Goal: Communication & Community: Answer question/provide support

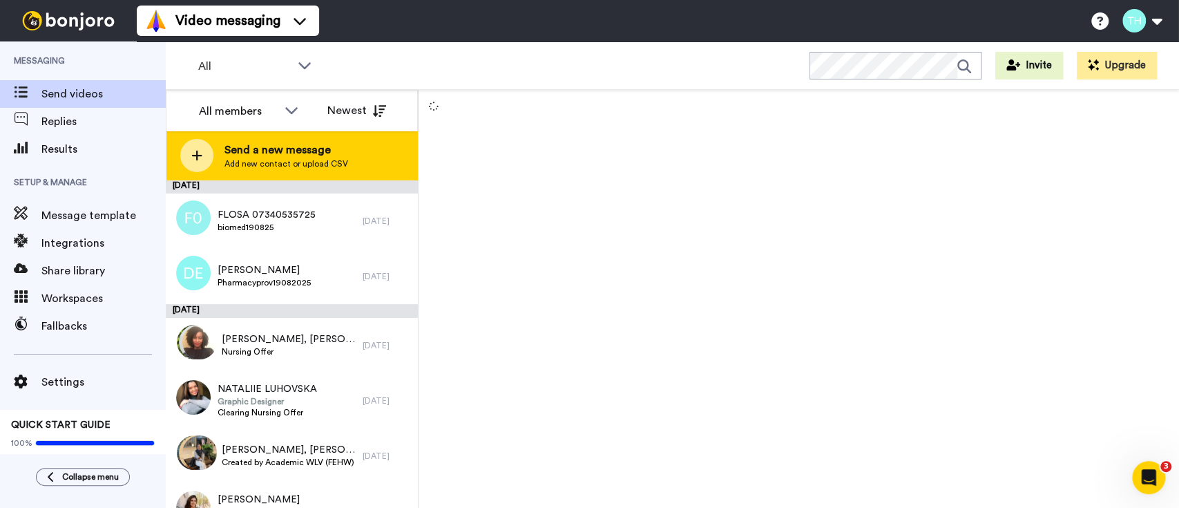
click at [205, 147] on div at bounding box center [196, 155] width 33 height 33
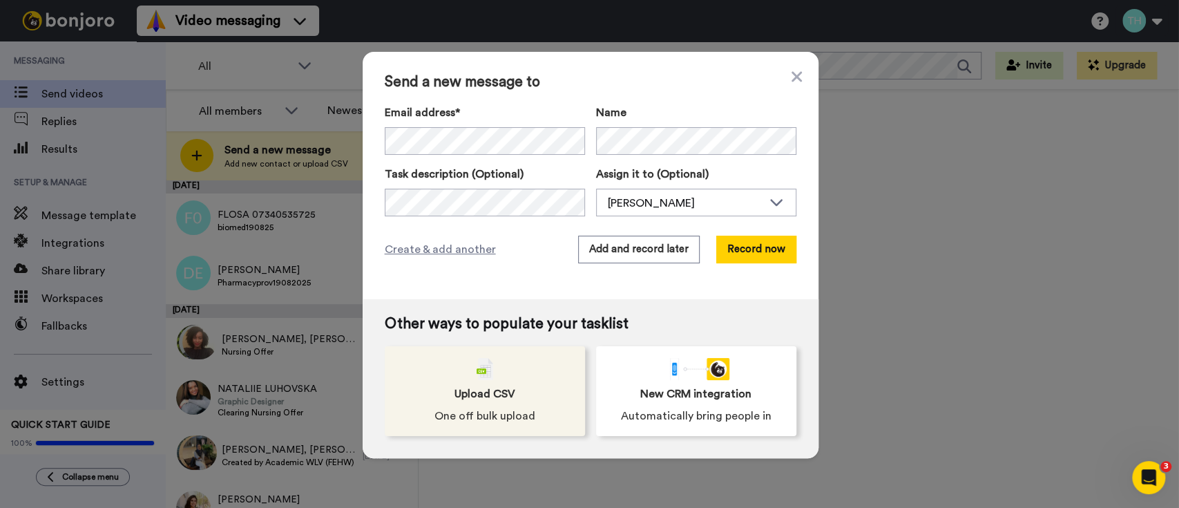
click at [492, 368] on div "Upload CSV One off bulk upload" at bounding box center [485, 391] width 200 height 90
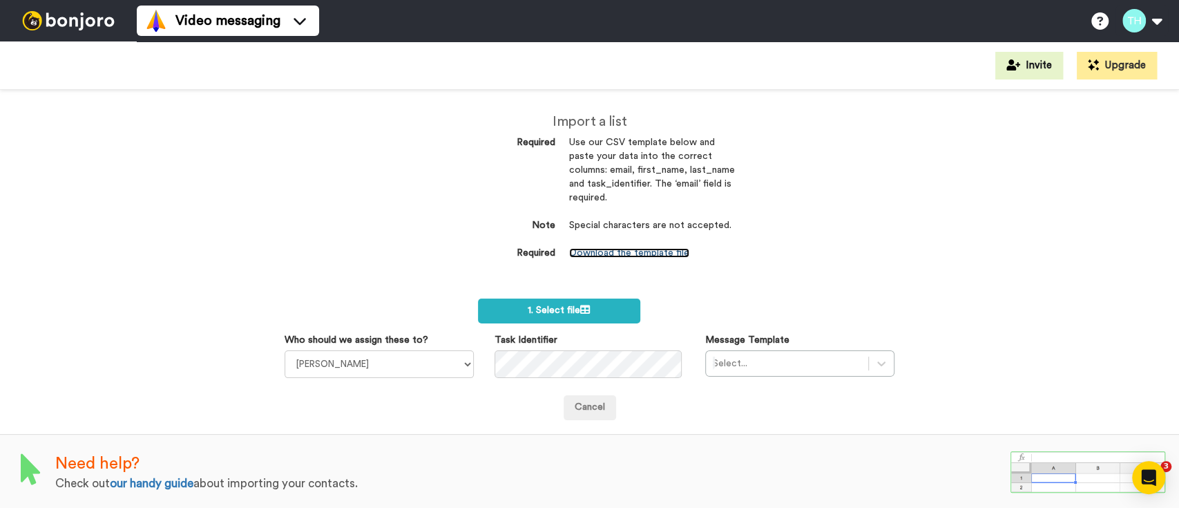
click at [620, 251] on link "Download the template file" at bounding box center [629, 253] width 120 height 10
click at [569, 312] on span "1. Select file" at bounding box center [559, 310] width 62 height 10
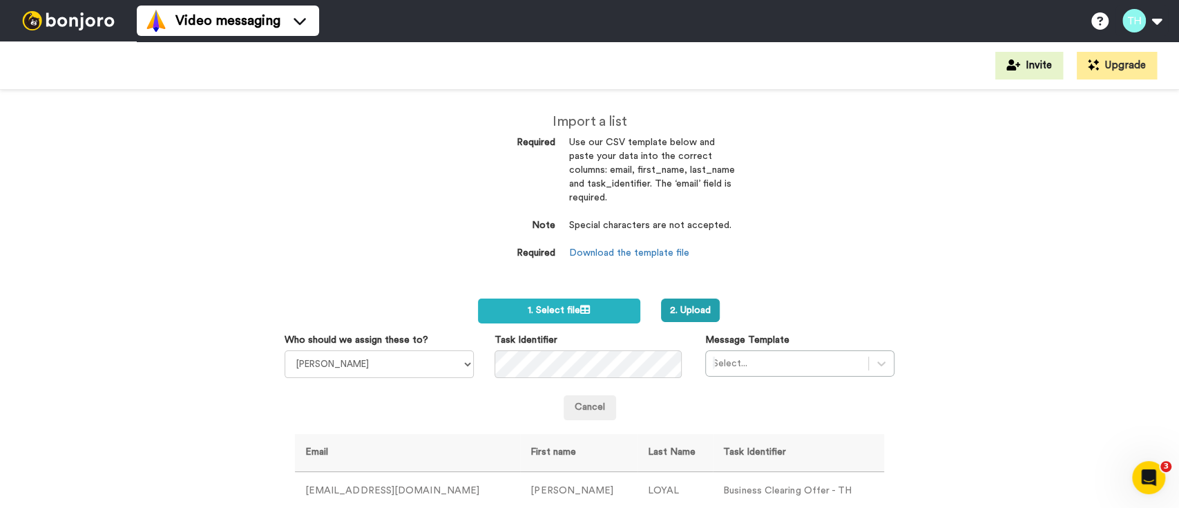
click at [418, 343] on label "Who should we assign these to?" at bounding box center [357, 340] width 144 height 14
click at [418, 350] on select "Laura Wright Amarjit Duggal WLV Academic (FSE) Divandra Birla Bolutife Ademokoy…" at bounding box center [379, 364] width 189 height 28
click at [421, 359] on select "Laura Wright Amarjit Duggal WLV Academic (FSE) Divandra Birla Bolutife Ademokoy…" at bounding box center [379, 364] width 189 height 28
select select "fe586ef9-58d8-4128-93df-cf17cf6525fd"
click at [285, 350] on select "Laura Wright Amarjit Duggal WLV Academic (FSE) Divandra Birla Bolutife Ademokoy…" at bounding box center [379, 364] width 189 height 28
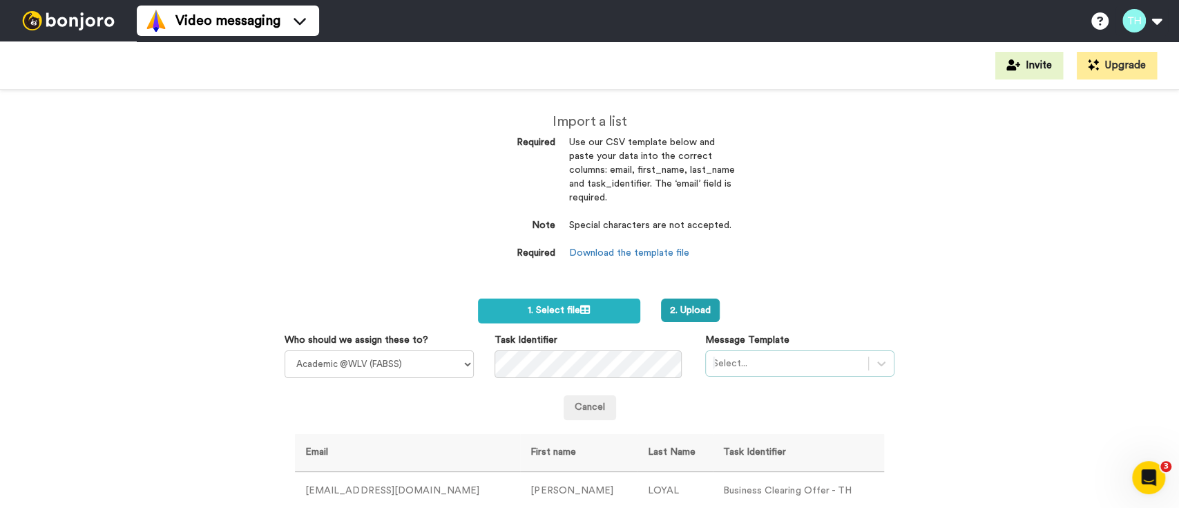
click at [776, 365] on div "Select..." at bounding box center [799, 363] width 189 height 26
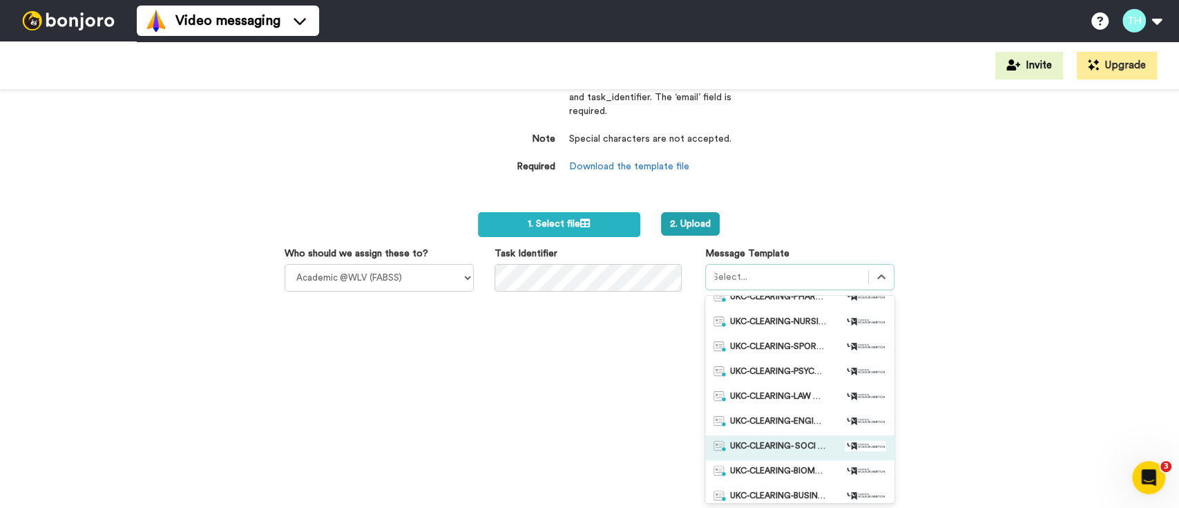
scroll to position [553, 0]
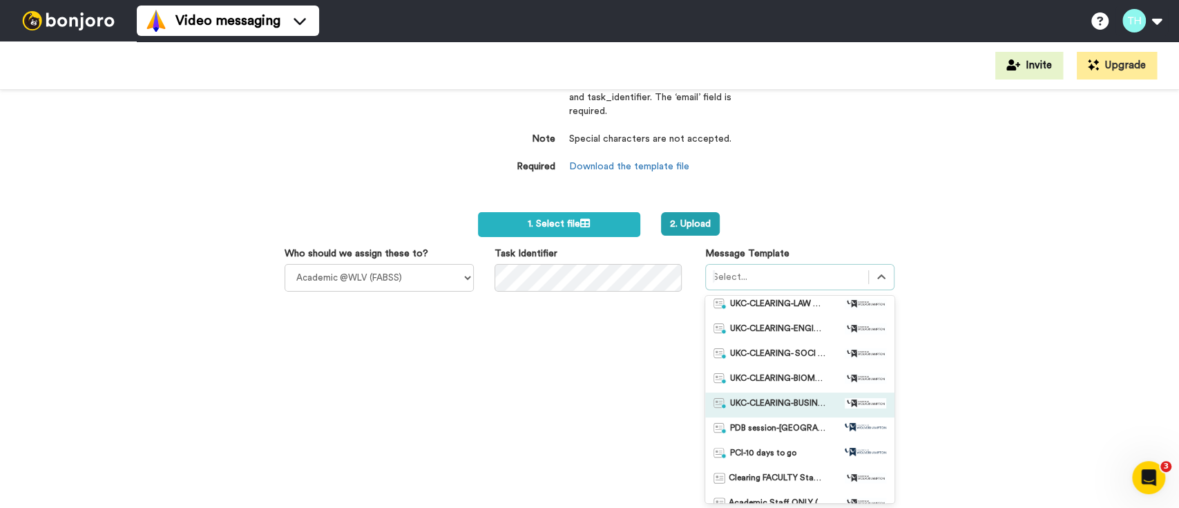
click at [792, 403] on span "UKC-CLEARING-BUSINESS OFFERS MADE" at bounding box center [778, 405] width 97 height 14
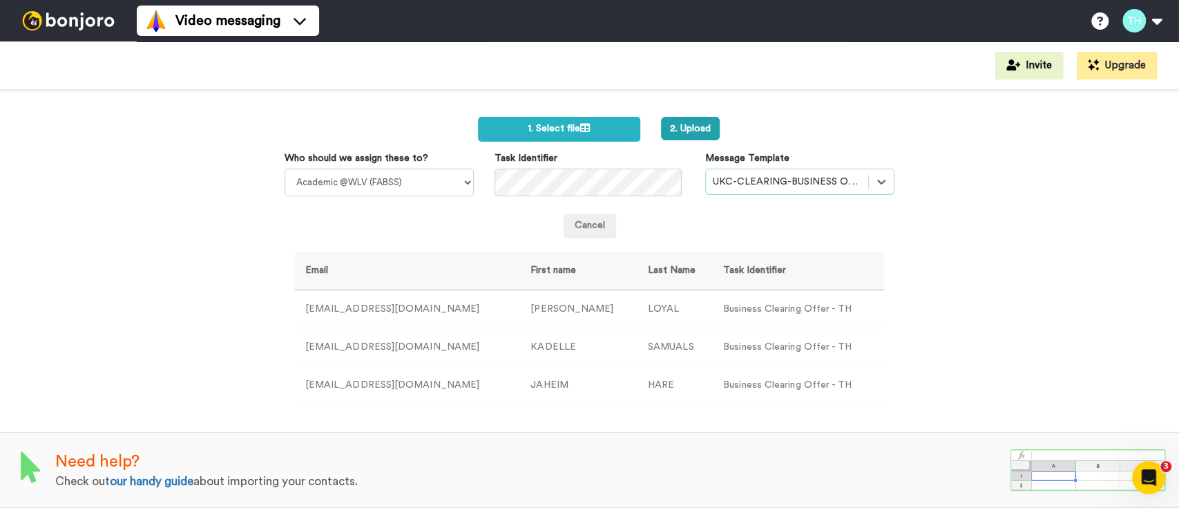
scroll to position [89, 0]
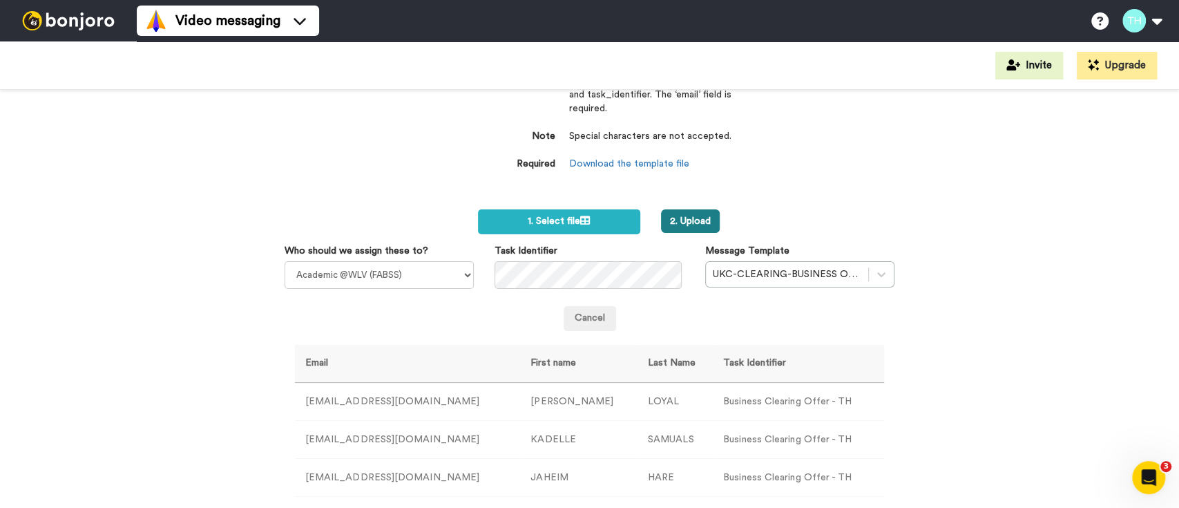
click at [702, 218] on button "2. Upload" at bounding box center [690, 220] width 59 height 23
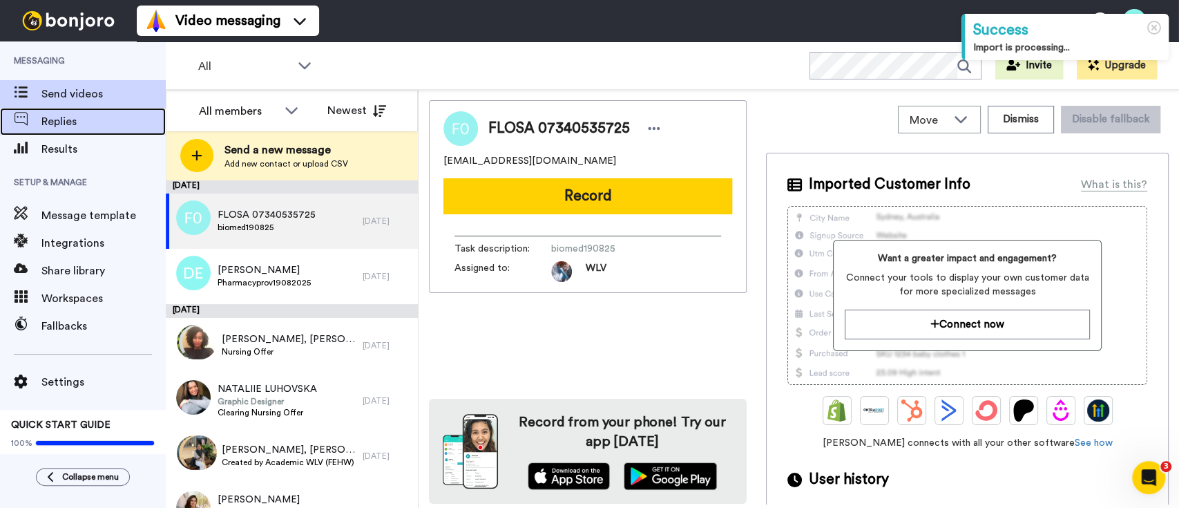
click at [99, 124] on span "Replies" at bounding box center [103, 121] width 124 height 17
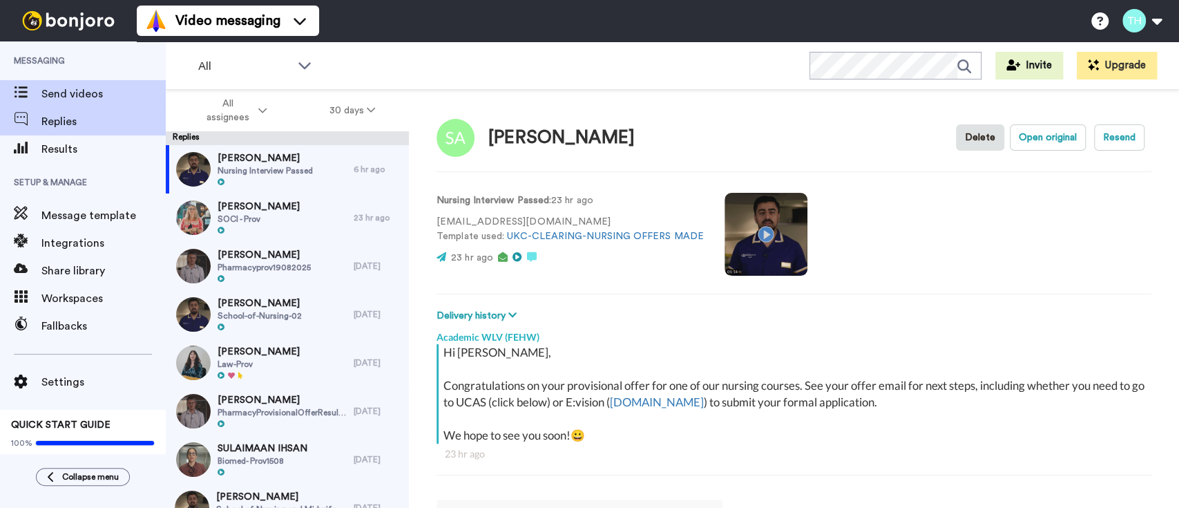
scroll to position [8, 0]
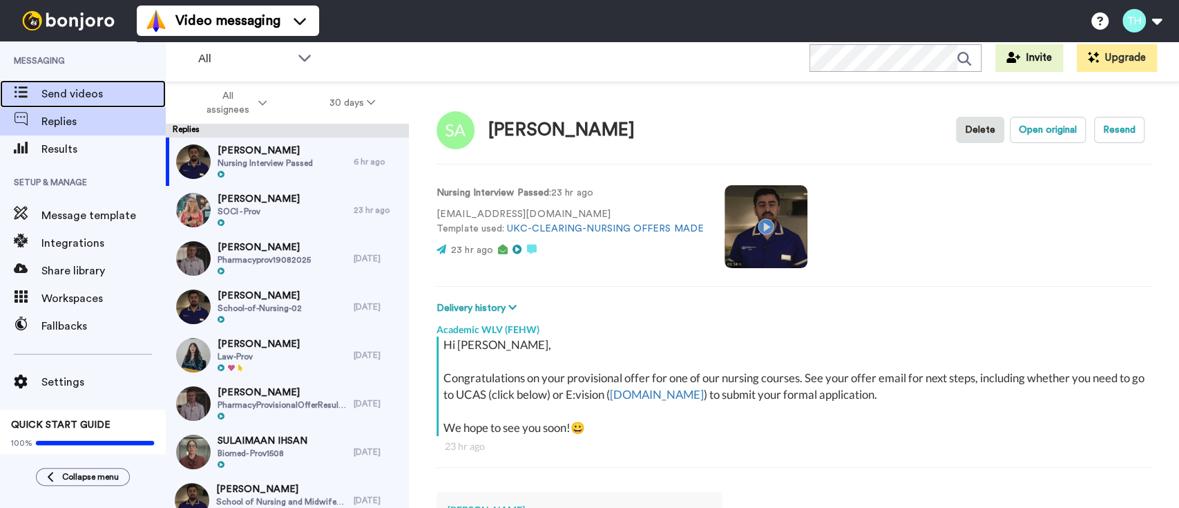
click at [93, 102] on span "Send videos" at bounding box center [103, 94] width 124 height 17
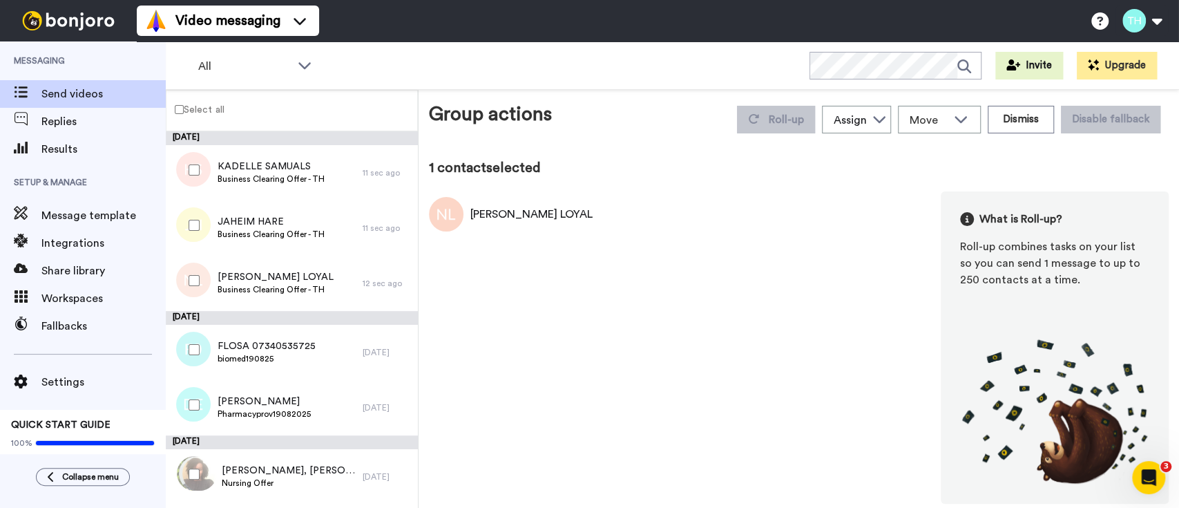
click at [196, 231] on div at bounding box center [191, 225] width 50 height 48
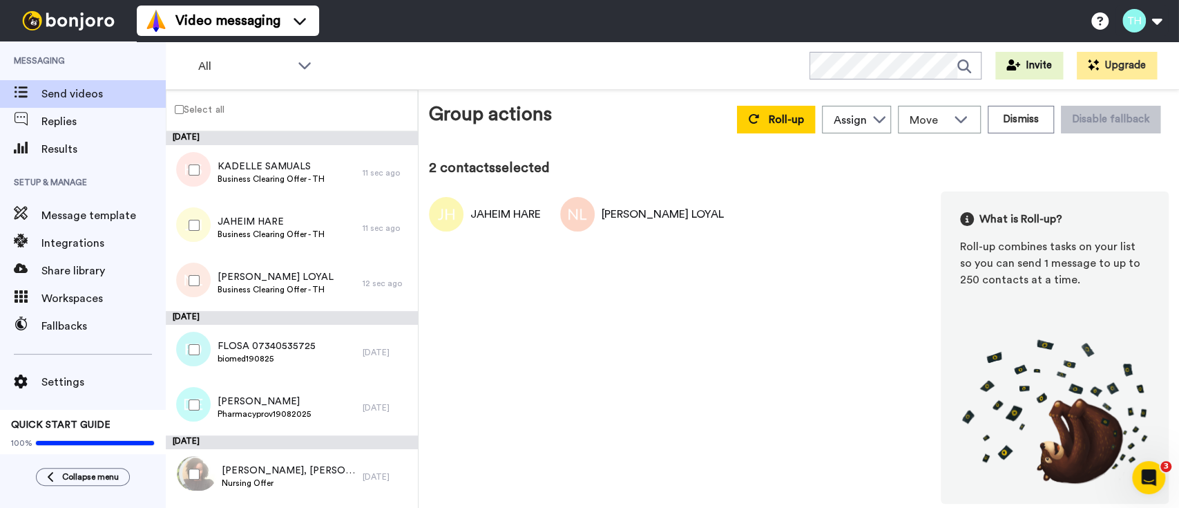
click at [202, 171] on div at bounding box center [191, 170] width 50 height 48
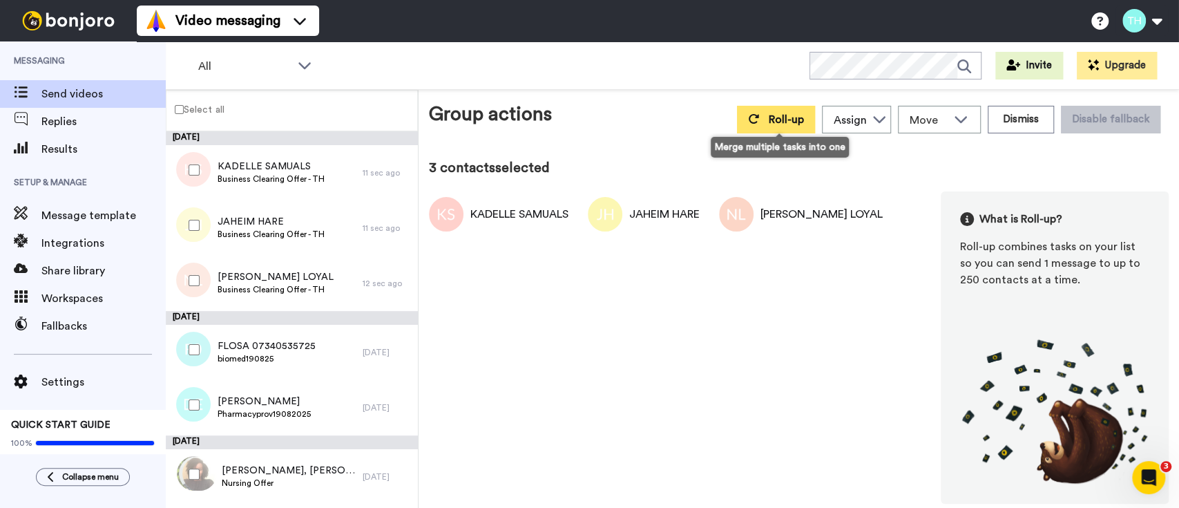
click at [792, 110] on button "Roll-up" at bounding box center [776, 120] width 78 height 28
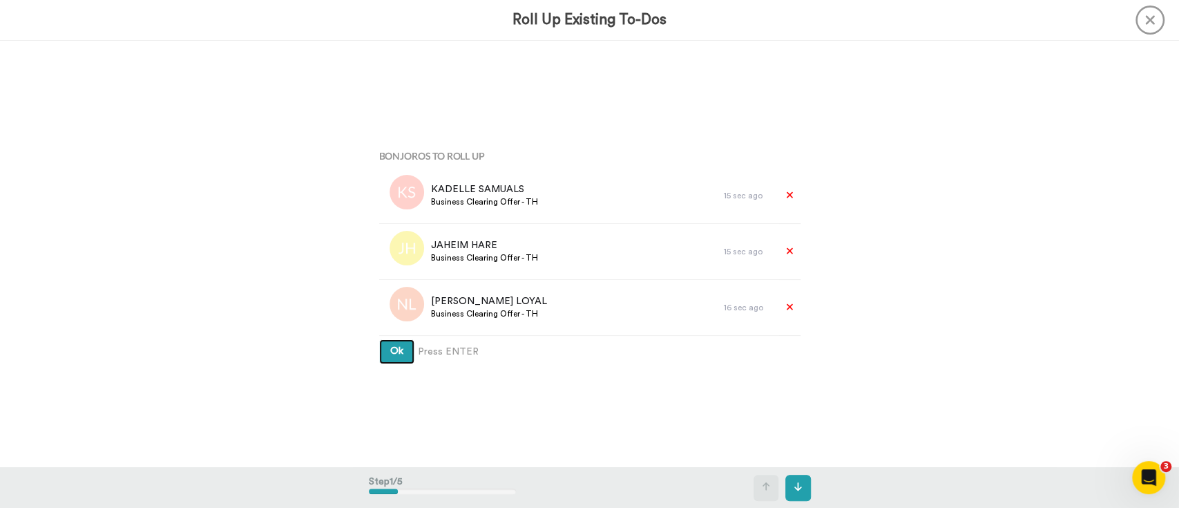
click at [381, 352] on button "Ok" at bounding box center [396, 351] width 35 height 25
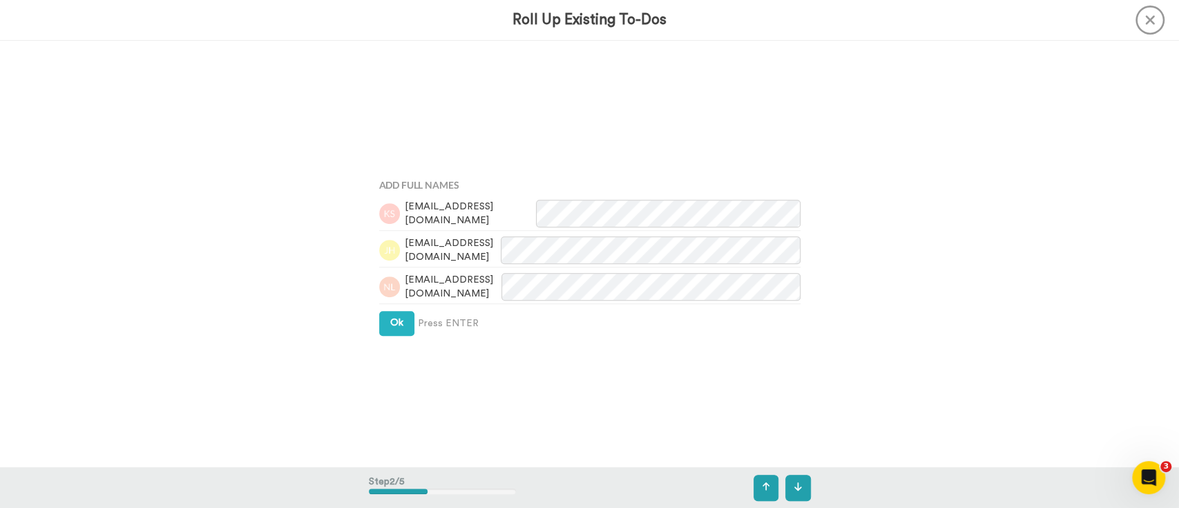
click at [397, 337] on div "Add Full Names kadellesamuels1@hotmail.com jhare2024@gmail.com nihalloyal@iclou…" at bounding box center [590, 254] width 442 height 254
click at [397, 325] on span "Ok" at bounding box center [396, 323] width 13 height 10
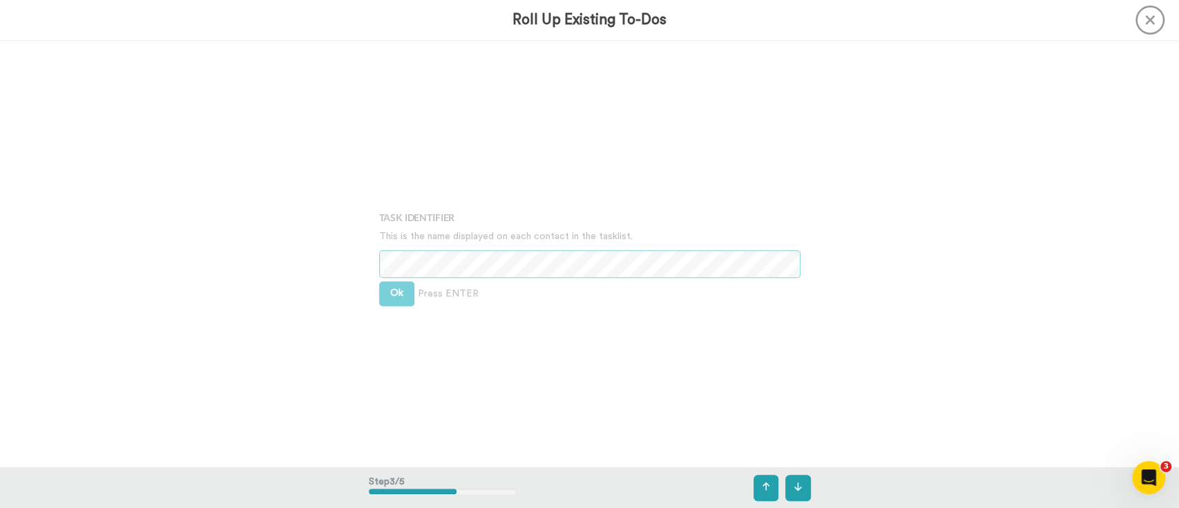
scroll to position [853, 0]
click at [387, 299] on button "Ok" at bounding box center [396, 292] width 35 height 25
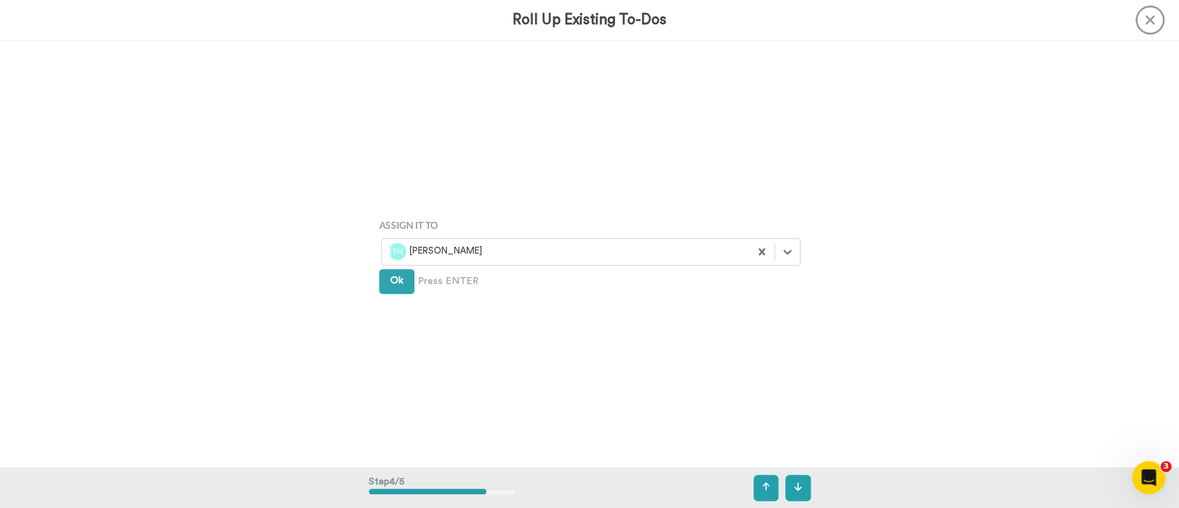
scroll to position [1280, 0]
drag, startPoint x: 389, startPoint y: 280, endPoint x: 571, endPoint y: 298, distance: 183.3
click at [523, 339] on div "Assign It To Trude Hagen Ok Press ENTER" at bounding box center [590, 253] width 442 height 254
click at [678, 254] on div at bounding box center [566, 251] width 354 height 16
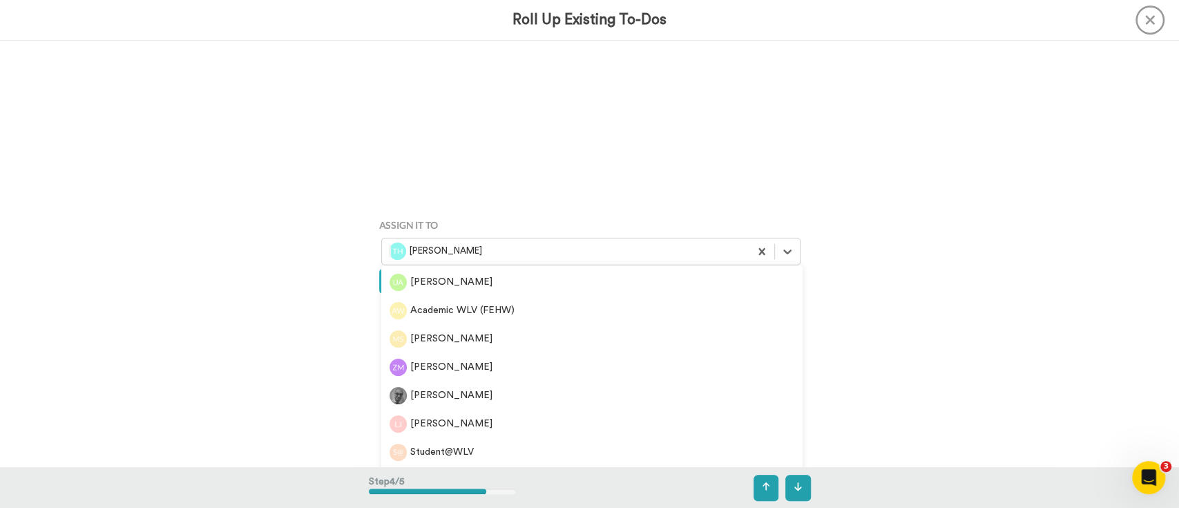
scroll to position [562, 0]
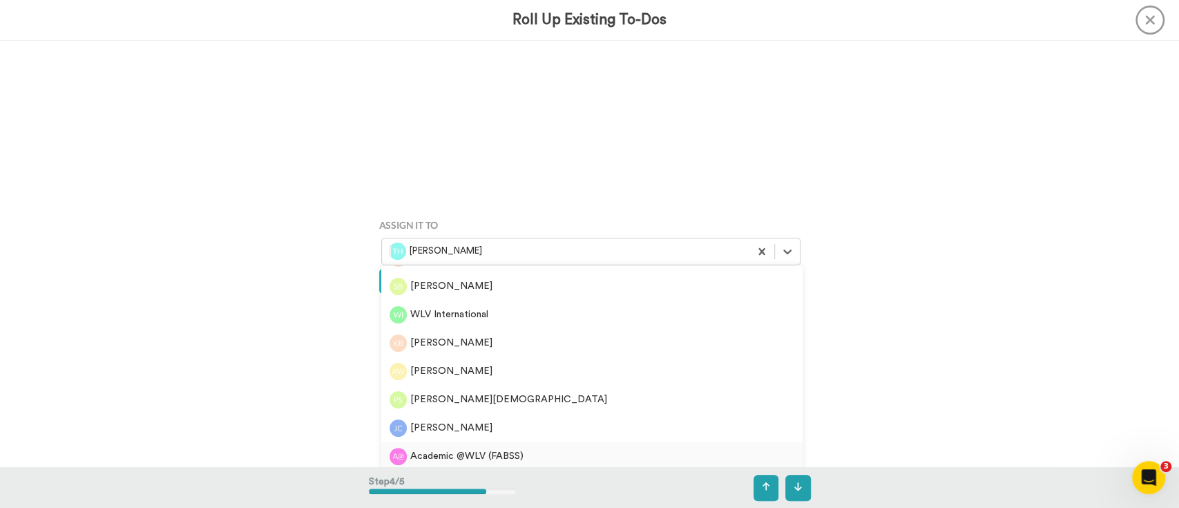
click at [492, 456] on div "Academic @WLV (FABSS)" at bounding box center [592, 456] width 405 height 17
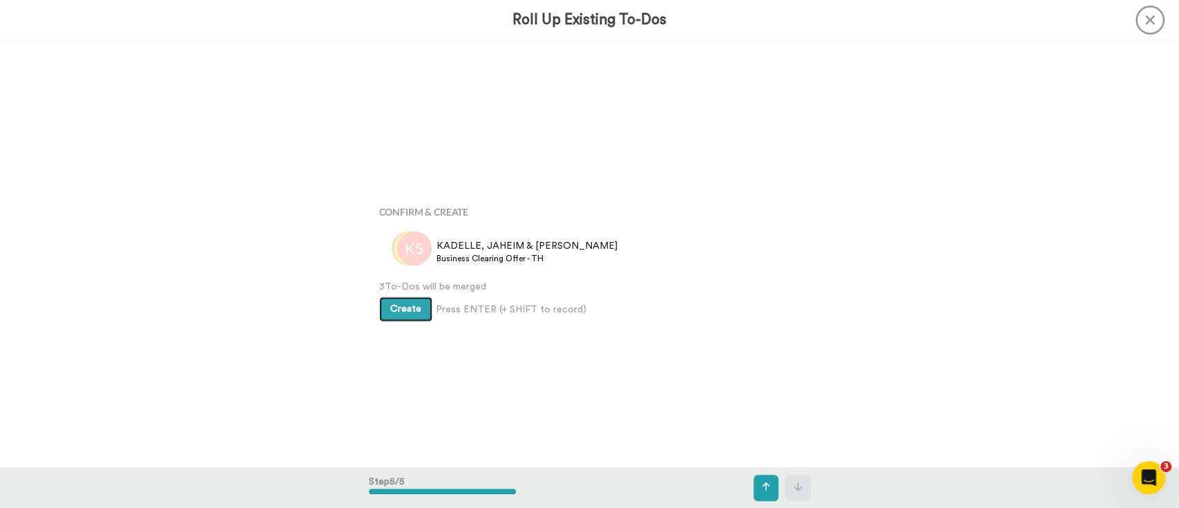
scroll to position [1706, 0]
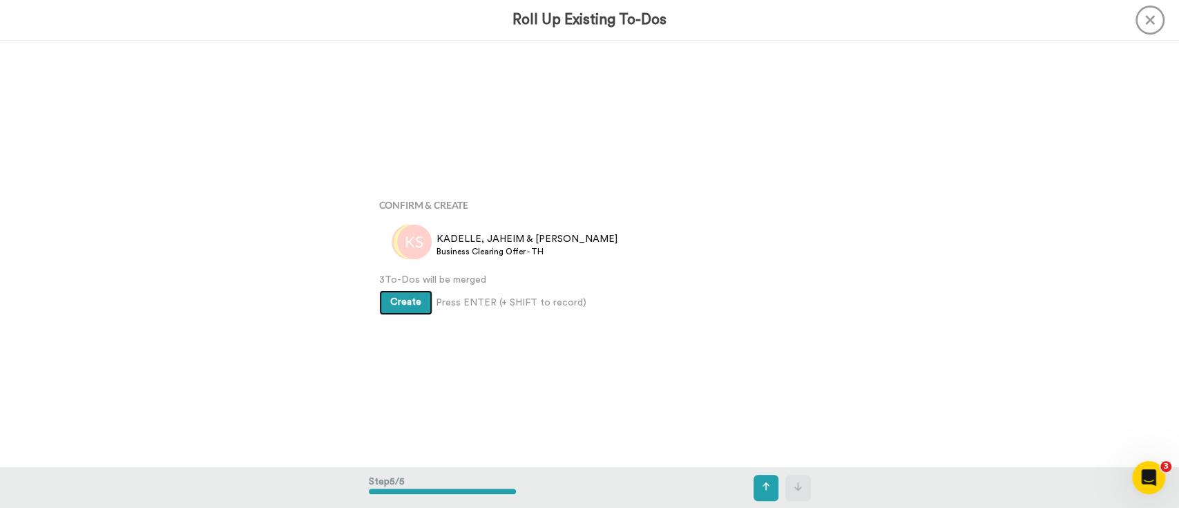
click at [401, 296] on button "Create" at bounding box center [405, 302] width 53 height 25
click at [555, 324] on div "Confirm & Create KADELLE, JAHEIM & NIHAL Business Clearing Offer - TH 3 To-Dos …" at bounding box center [590, 254] width 442 height 254
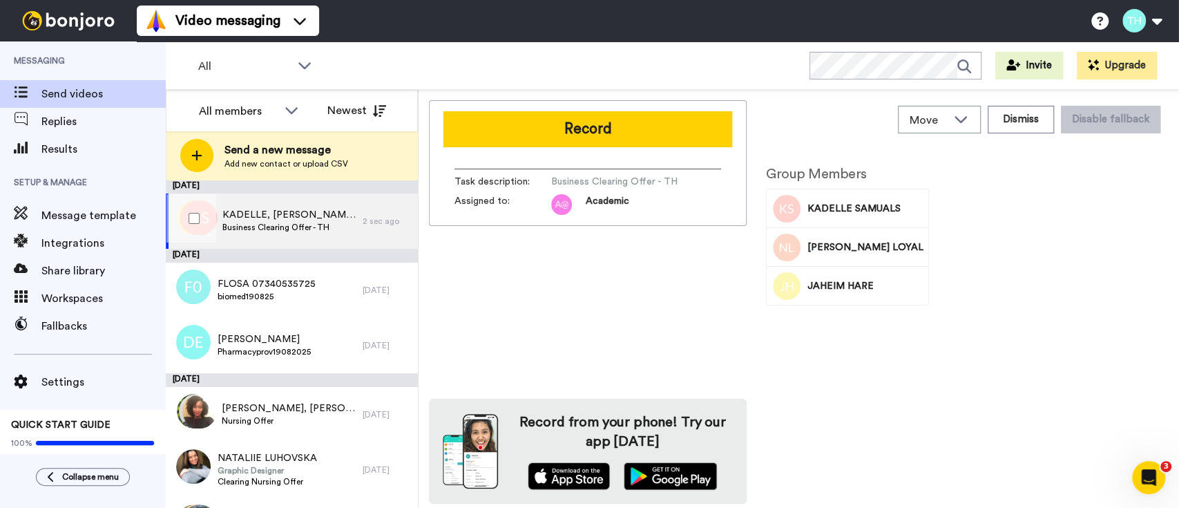
click at [334, 222] on span "Business Clearing Offer - TH" at bounding box center [288, 227] width 133 height 11
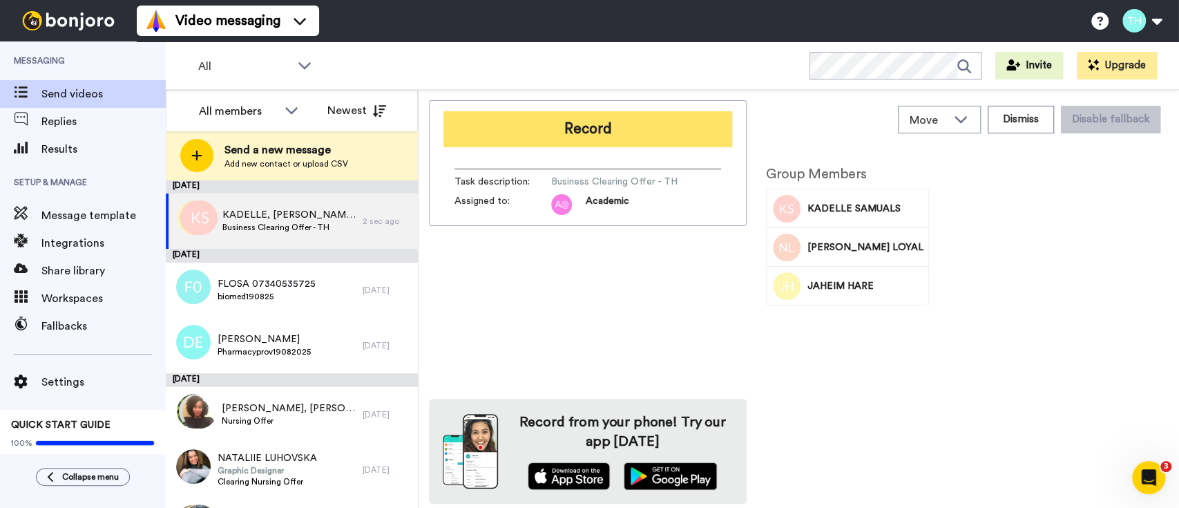
click at [582, 137] on button "Record" at bounding box center [588, 129] width 289 height 36
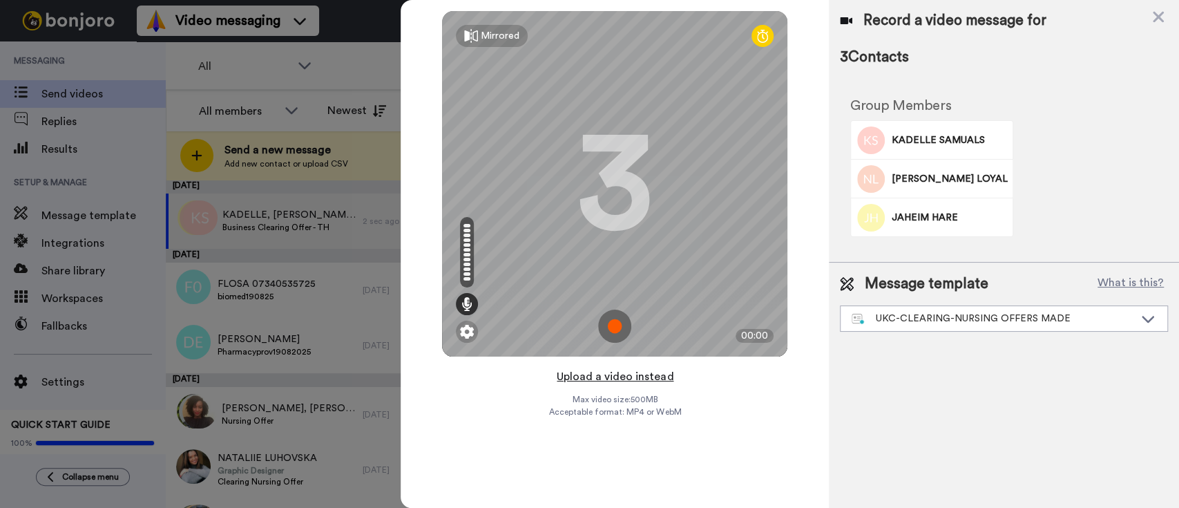
click at [624, 369] on button "Upload a video instead" at bounding box center [615, 377] width 125 height 18
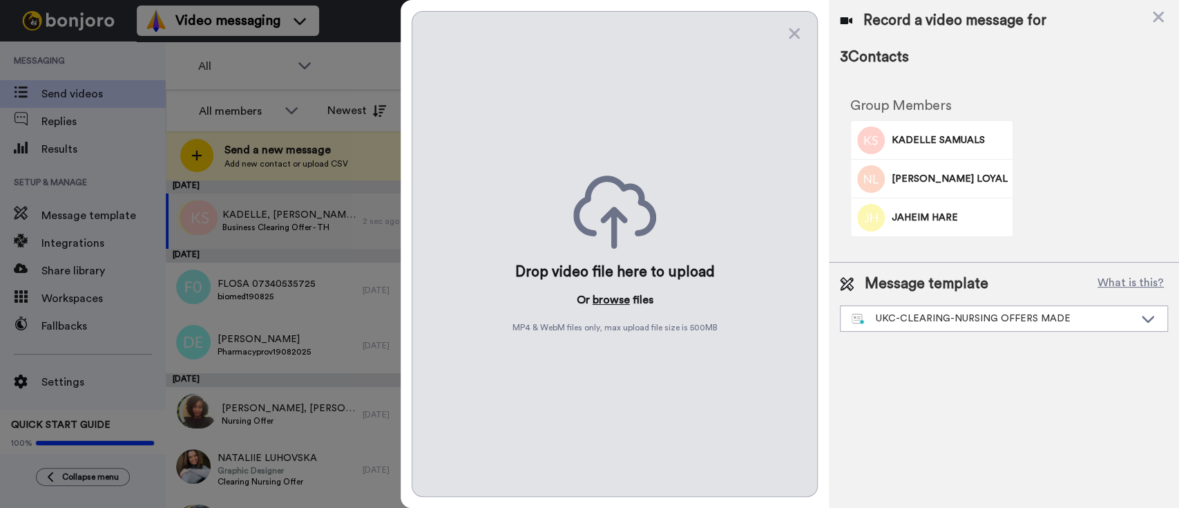
click at [608, 298] on button "browse" at bounding box center [611, 300] width 37 height 17
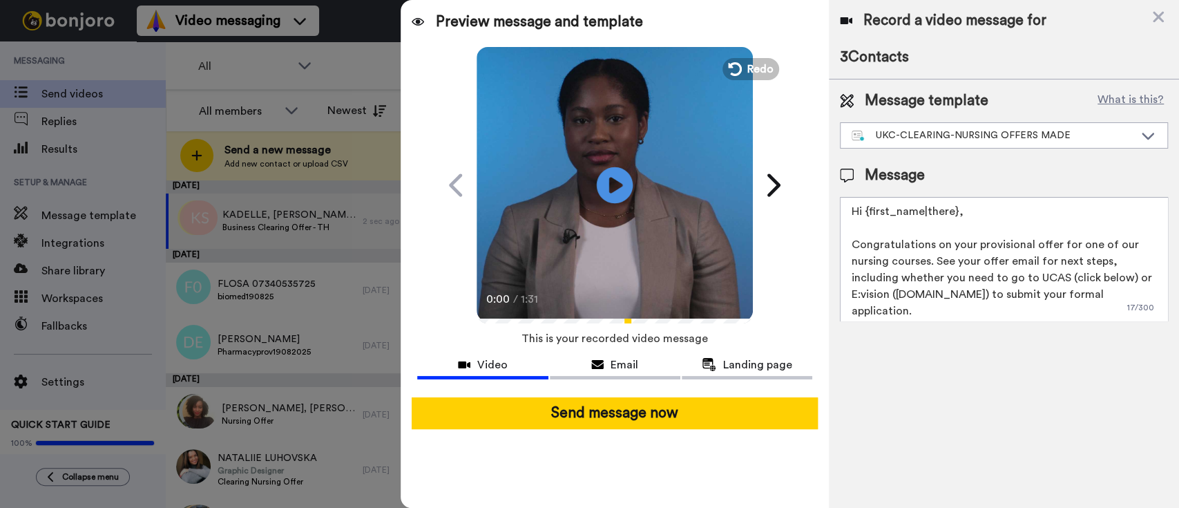
click at [621, 187] on icon at bounding box center [615, 184] width 37 height 37
click at [608, 237] on video at bounding box center [615, 183] width 276 height 276
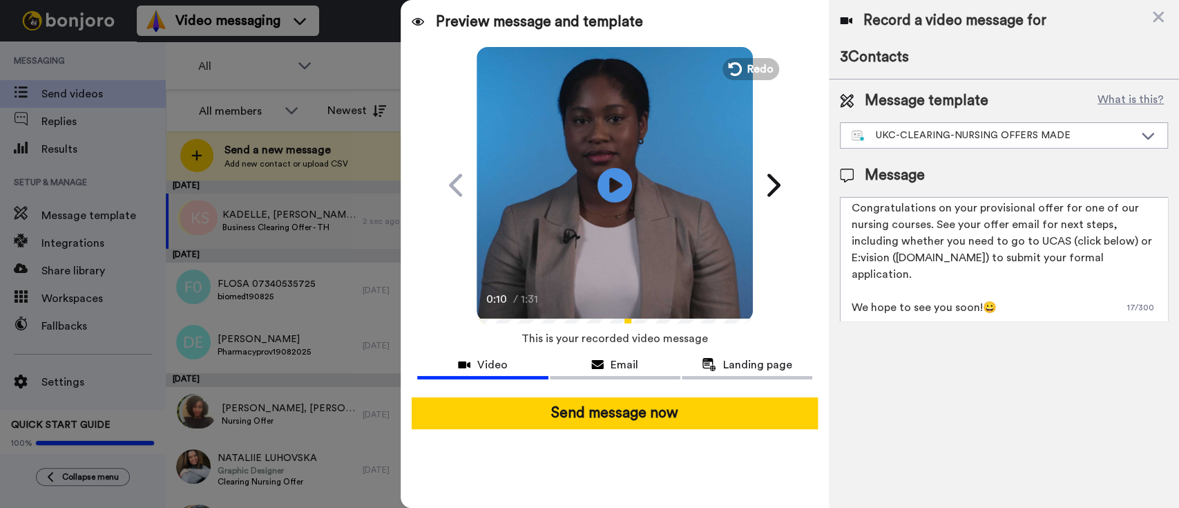
drag, startPoint x: 613, startPoint y: 404, endPoint x: 526, endPoint y: 205, distance: 217.2
click at [526, 205] on div "Preview message and template Play/Pause 0:10 / 1:31 Congratulations from WLV Ph…" at bounding box center [615, 254] width 428 height 508
click at [884, 126] on div "UKC-CLEARING-NURSING OFFERS MADE" at bounding box center [1004, 135] width 327 height 25
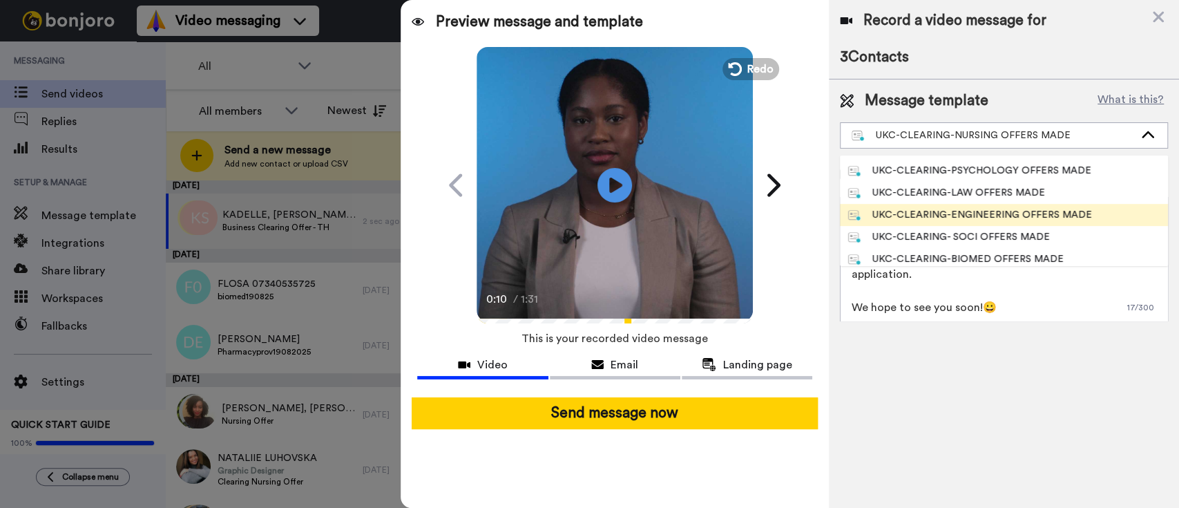
scroll to position [553, 0]
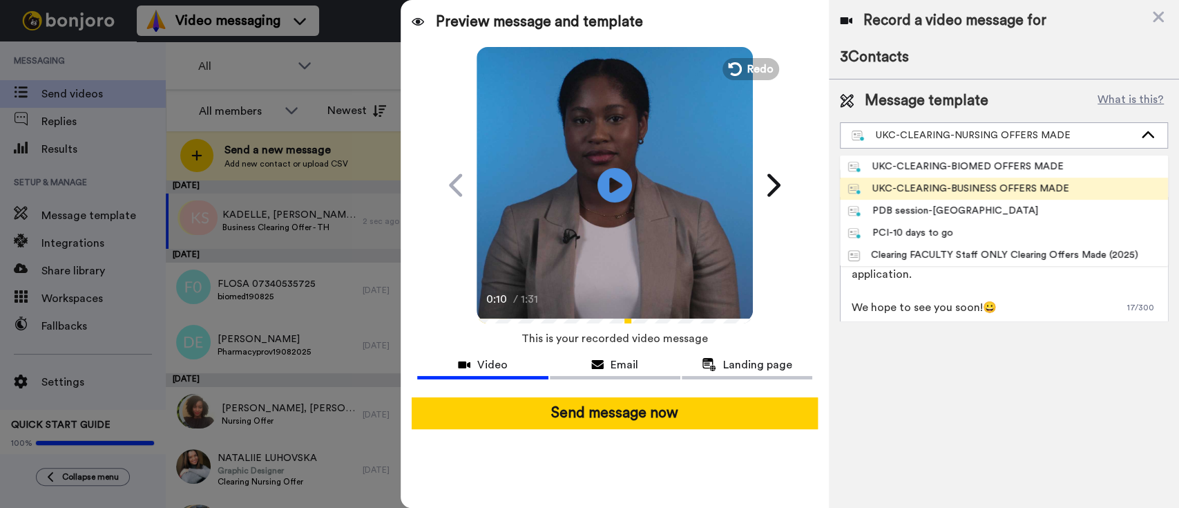
click at [1003, 193] on div "UKC-CLEARING-BUSINESS OFFERS MADE" at bounding box center [958, 189] width 221 height 14
type textarea "Hi {first_name|there}, Congratulations on your provisional offer for one of our…"
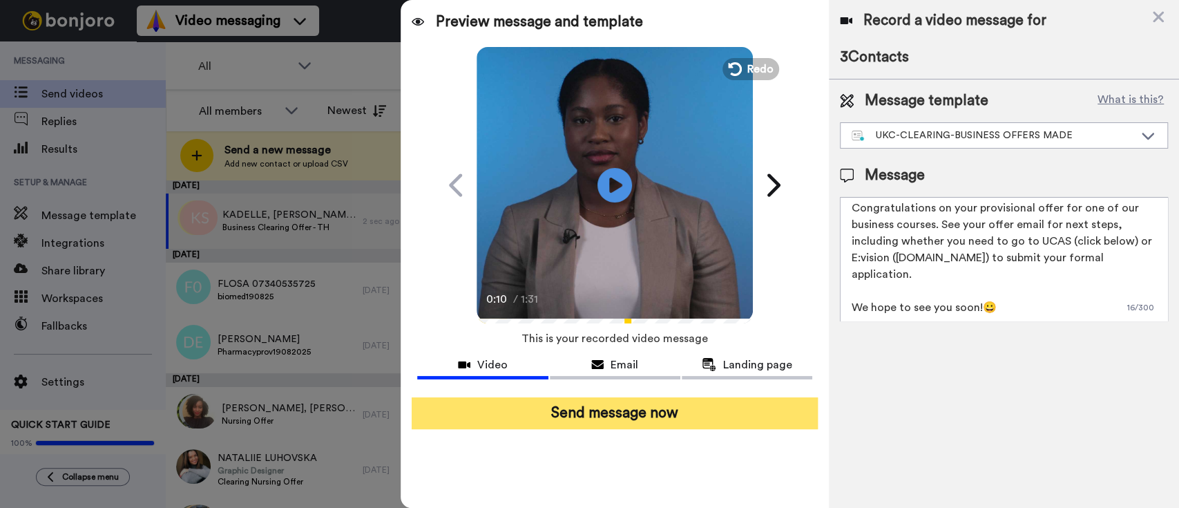
click at [747, 407] on button "Send message now" at bounding box center [615, 413] width 406 height 32
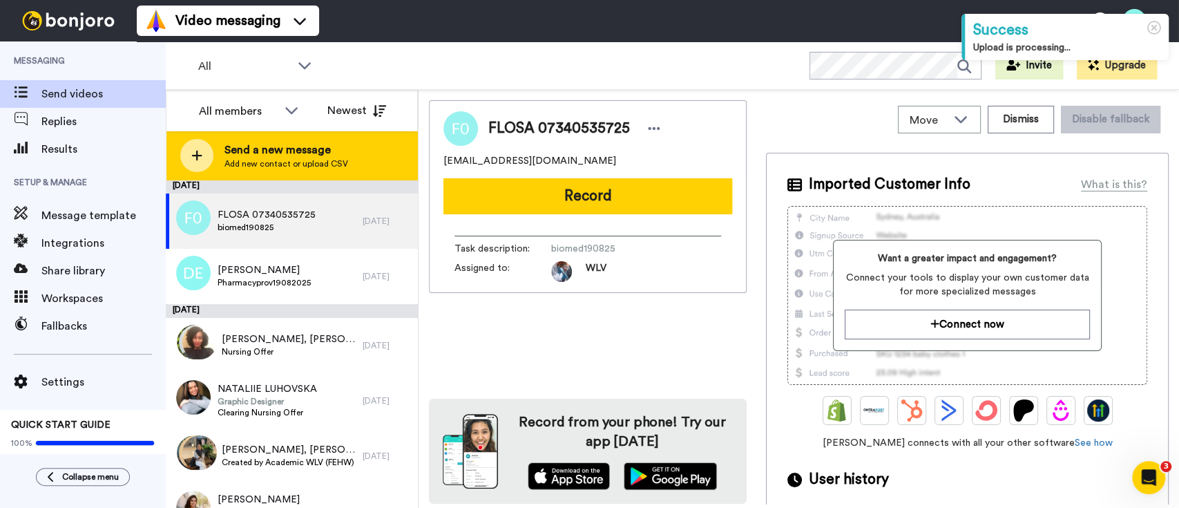
click at [343, 162] on span "Add new contact or upload CSV" at bounding box center [287, 163] width 124 height 11
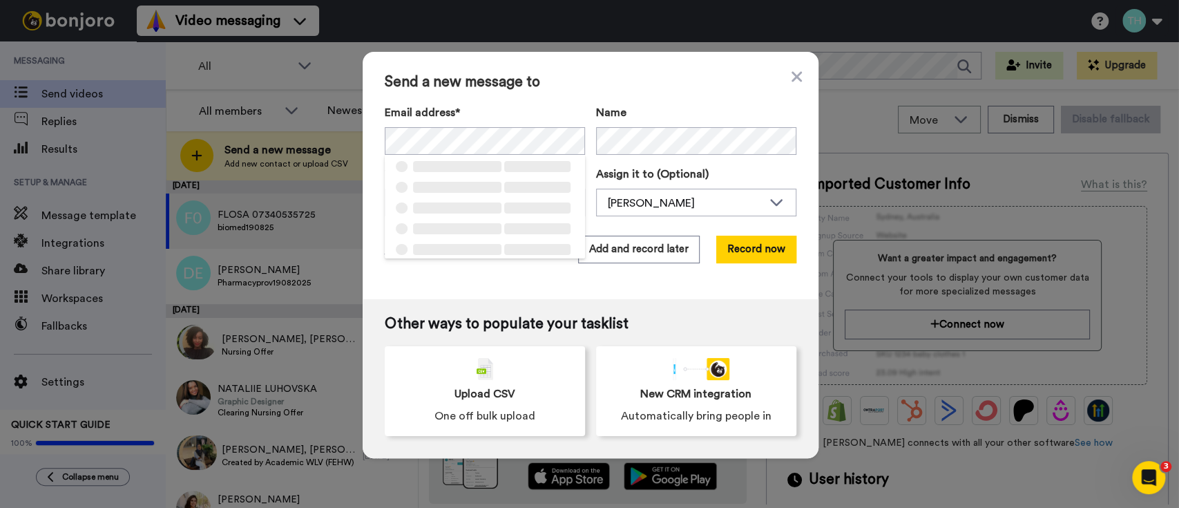
click at [520, 105] on label "Email address*" at bounding box center [485, 112] width 200 height 17
click at [656, 182] on label "Assign it to (Optional)" at bounding box center [696, 174] width 200 height 17
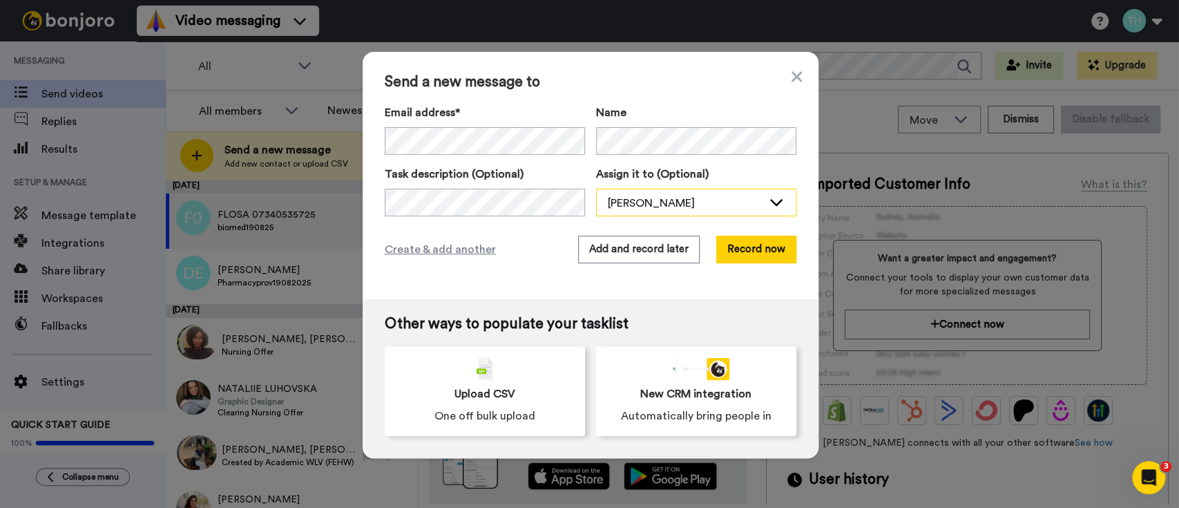
click at [660, 196] on div "[PERSON_NAME]" at bounding box center [685, 203] width 155 height 17
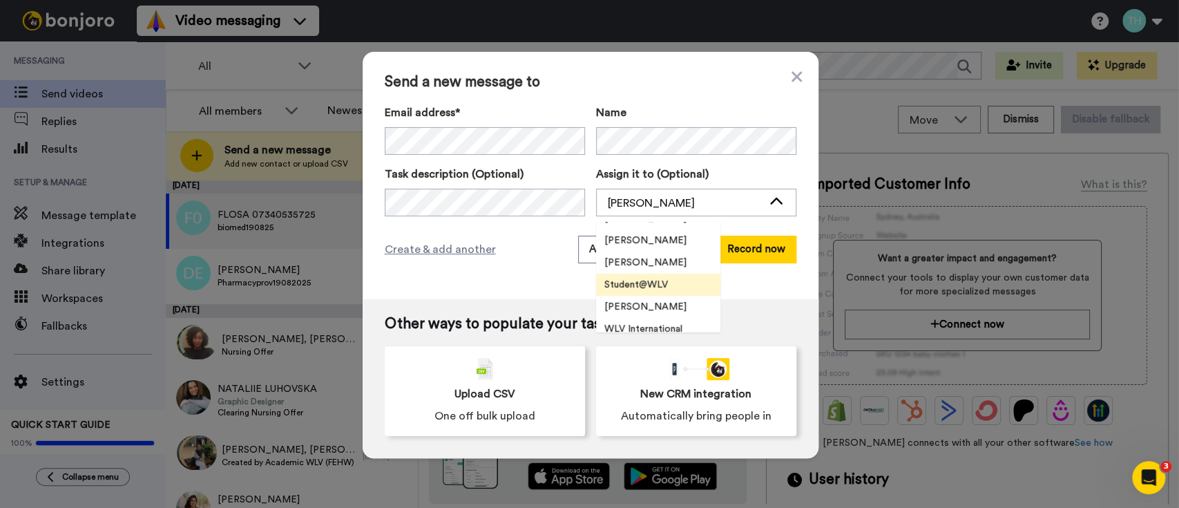
scroll to position [486, 0]
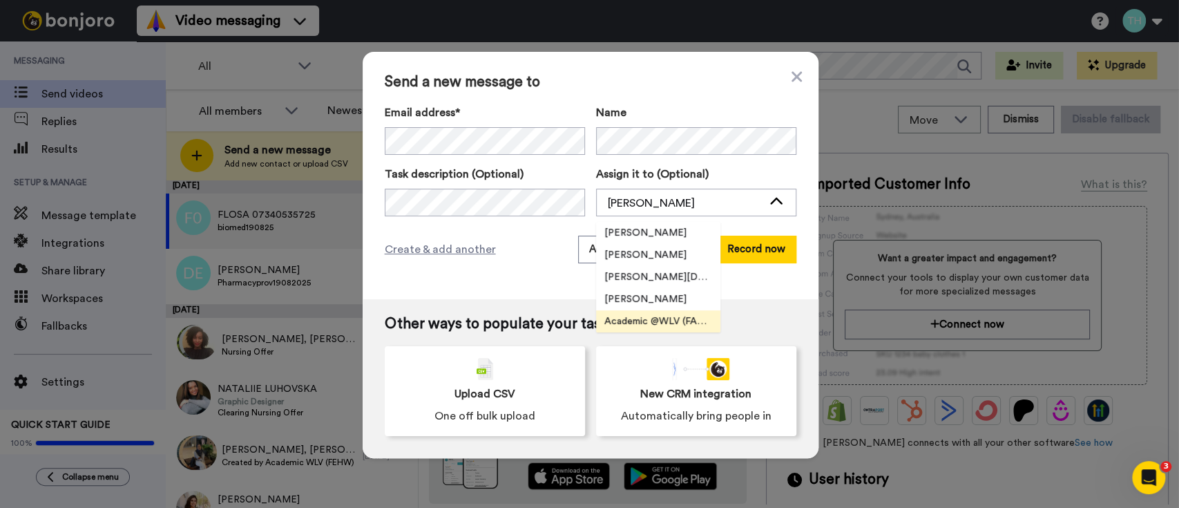
click at [669, 321] on span "Academic @WLV (FABSS)" at bounding box center [658, 321] width 124 height 14
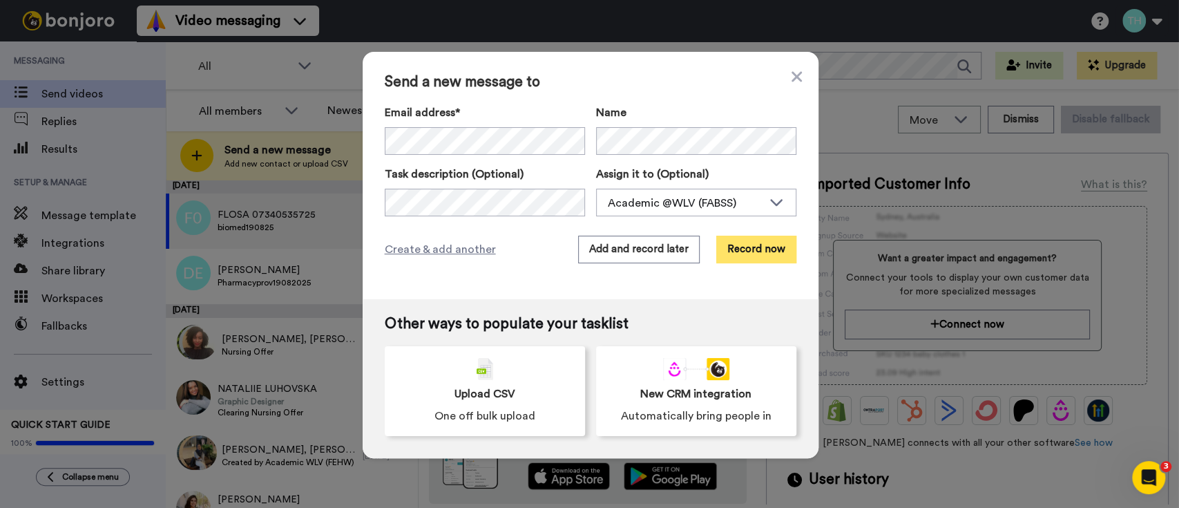
click at [746, 253] on button "Record now" at bounding box center [756, 250] width 80 height 28
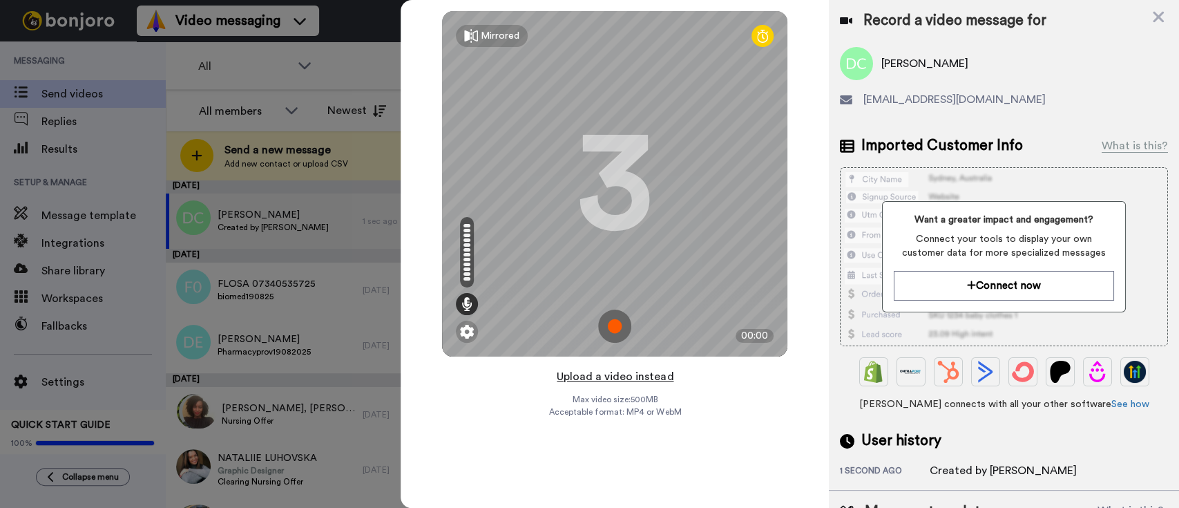
click at [620, 376] on button "Upload a video instead" at bounding box center [615, 377] width 125 height 18
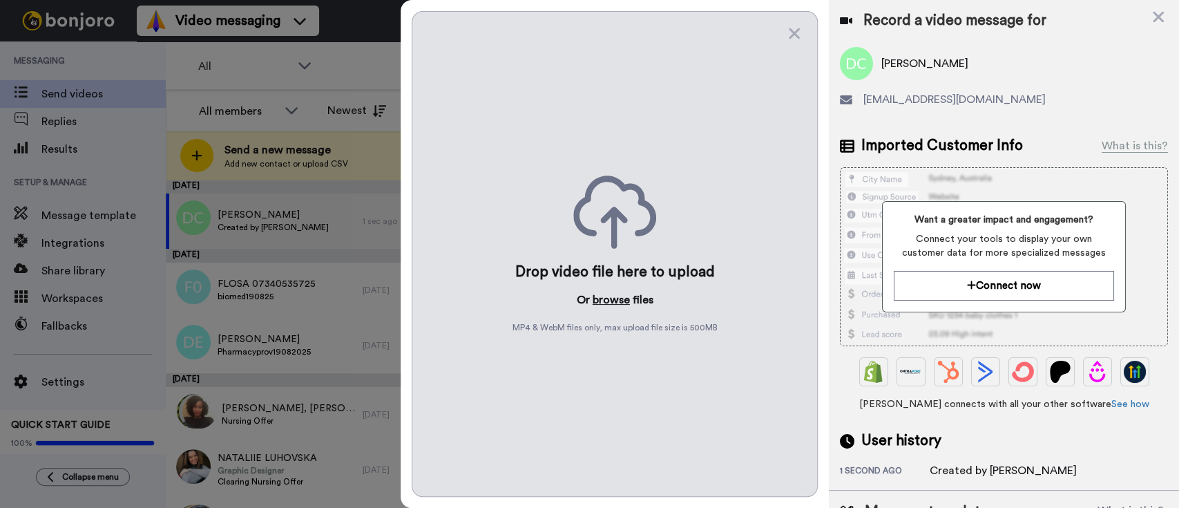
click at [608, 296] on button "browse" at bounding box center [611, 300] width 37 height 17
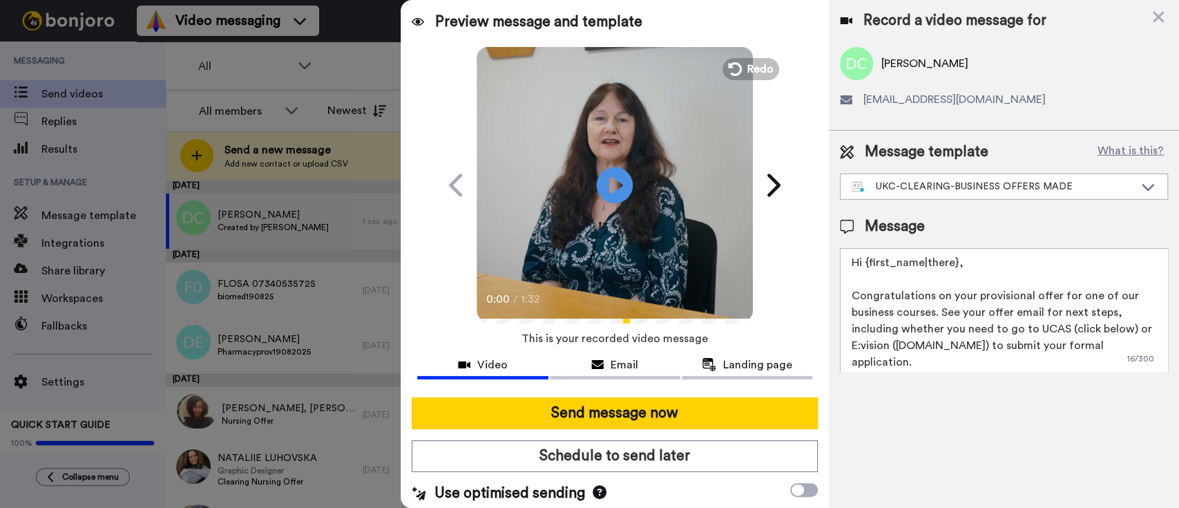
click at [622, 196] on icon "Play/Pause" at bounding box center [615, 185] width 37 height 66
click at [920, 174] on div "UKC-CLEARING-BUSINESS OFFERS MADE" at bounding box center [1004, 186] width 327 height 25
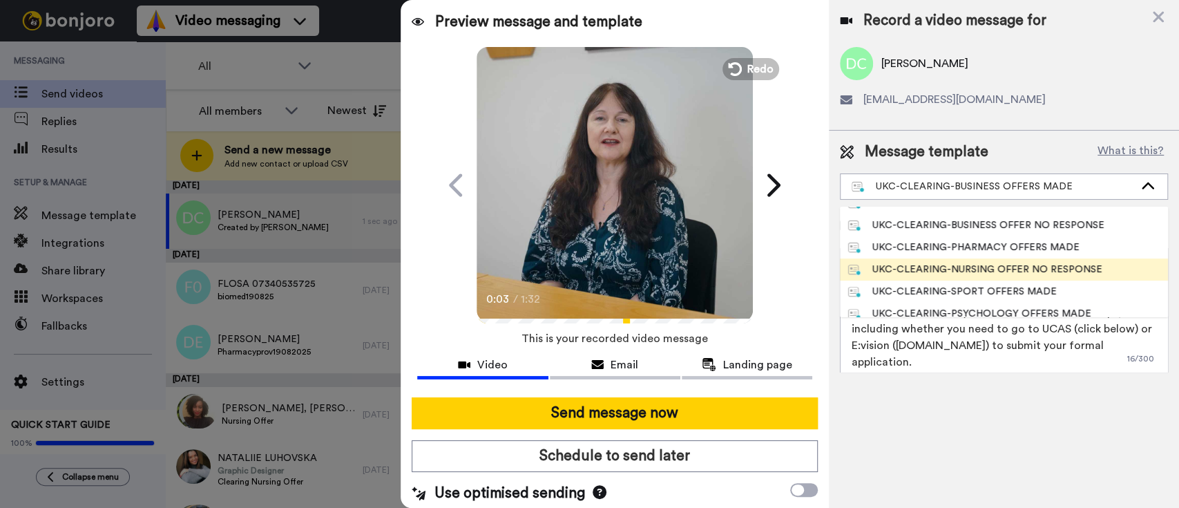
scroll to position [460, 0]
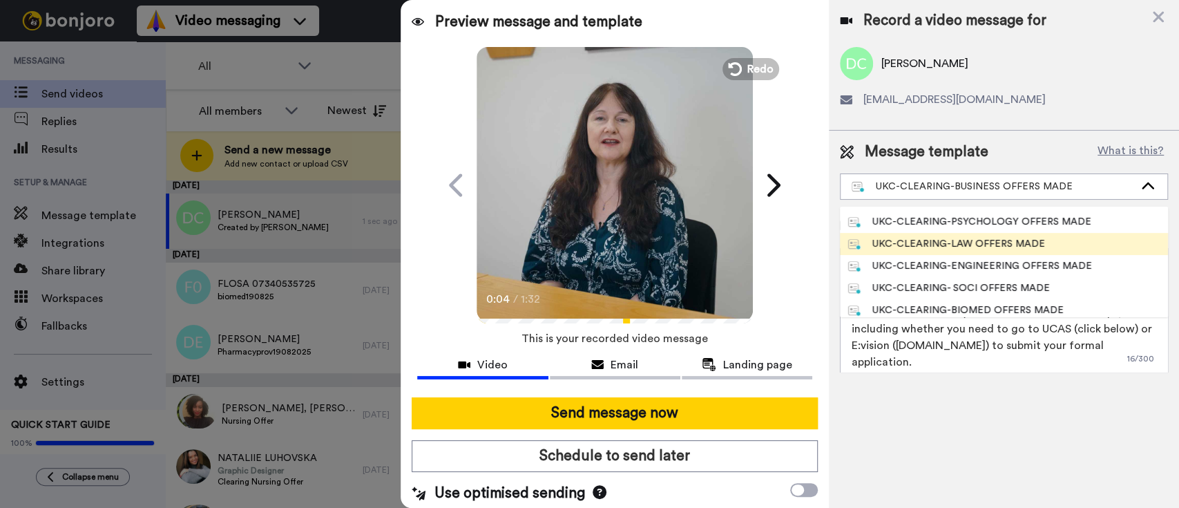
click at [1028, 247] on div "UKC-CLEARING-LAW OFFERS MADE" at bounding box center [946, 244] width 197 height 14
type textarea "Hi {first_name|there}, Congratulations on your provisional offer for one of our…"
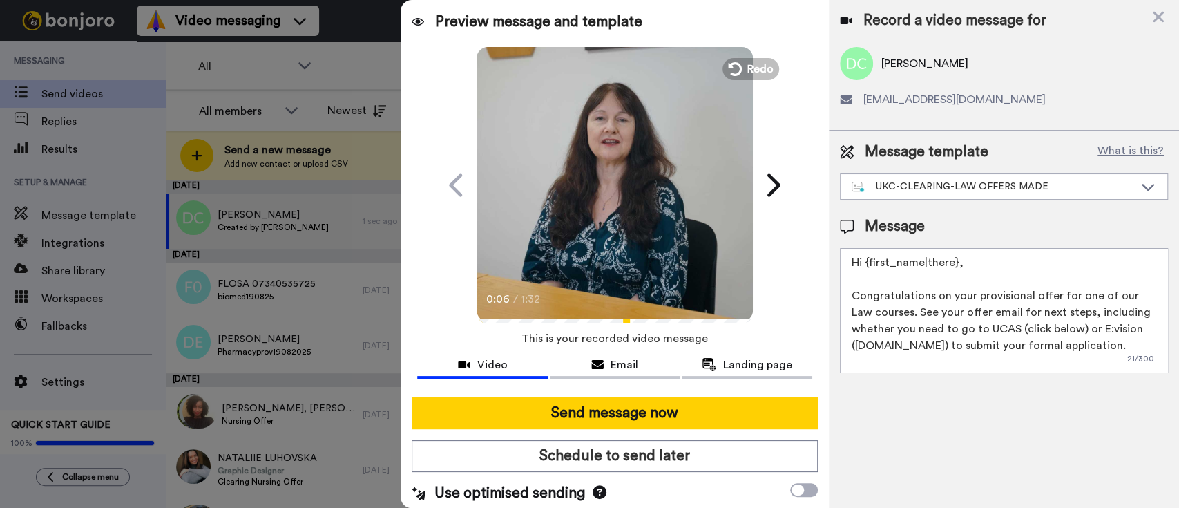
click at [947, 298] on textarea "Hi {first_name|there}, Congratulations on your provisional offer for one of our…" at bounding box center [1004, 310] width 328 height 124
click at [966, 293] on textarea "Hi {first_name|there}, Congratulations on your provisional offer for one of our…" at bounding box center [1004, 310] width 328 height 124
drag, startPoint x: 920, startPoint y: 312, endPoint x: 934, endPoint y: 312, distance: 13.8
click at [934, 312] on textarea "Hi {first_name|there}, Congratulations on your provisional offer for one of our…" at bounding box center [1004, 310] width 328 height 124
click at [944, 323] on textarea "Hi {first_name|there}, Congratulations on your provisional offer for one of our…" at bounding box center [1004, 310] width 328 height 124
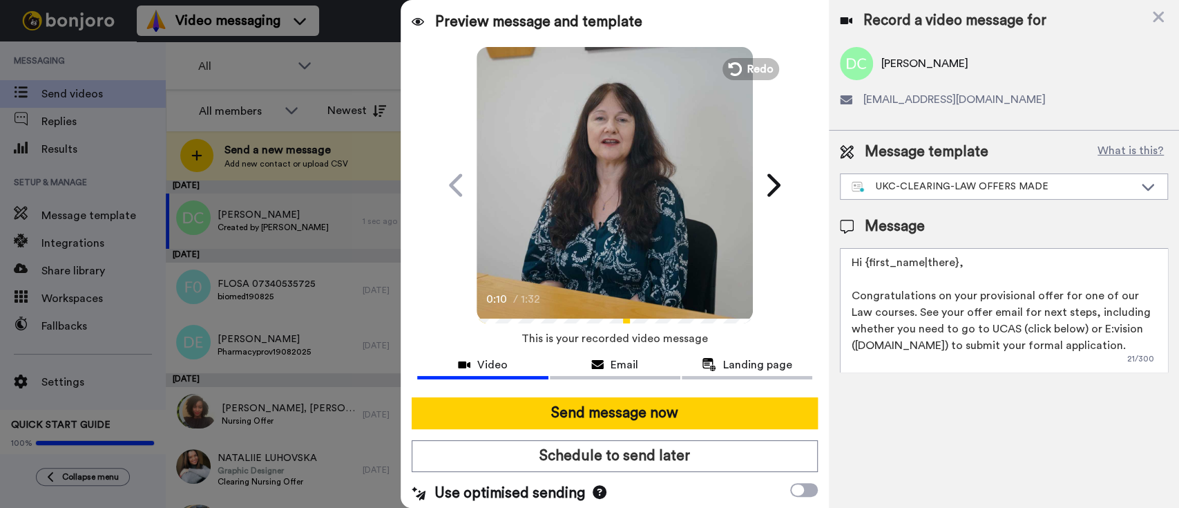
click at [627, 205] on video at bounding box center [615, 183] width 276 height 276
click at [965, 326] on textarea "Hi {first_name|there}, Congratulations on your provisional offer for one of our…" at bounding box center [1004, 310] width 328 height 124
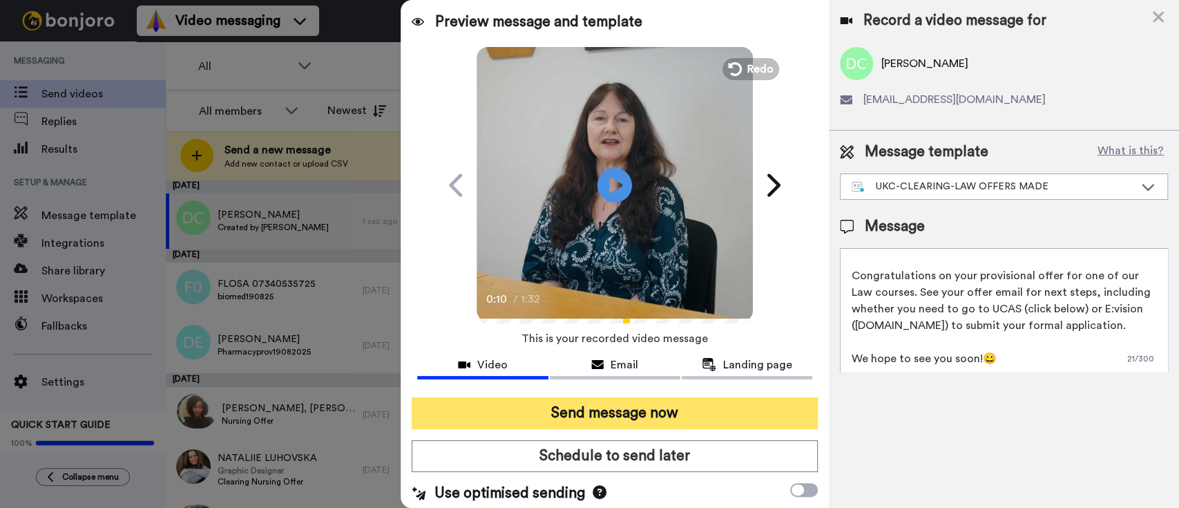
click at [591, 409] on button "Send message now" at bounding box center [615, 413] width 406 height 32
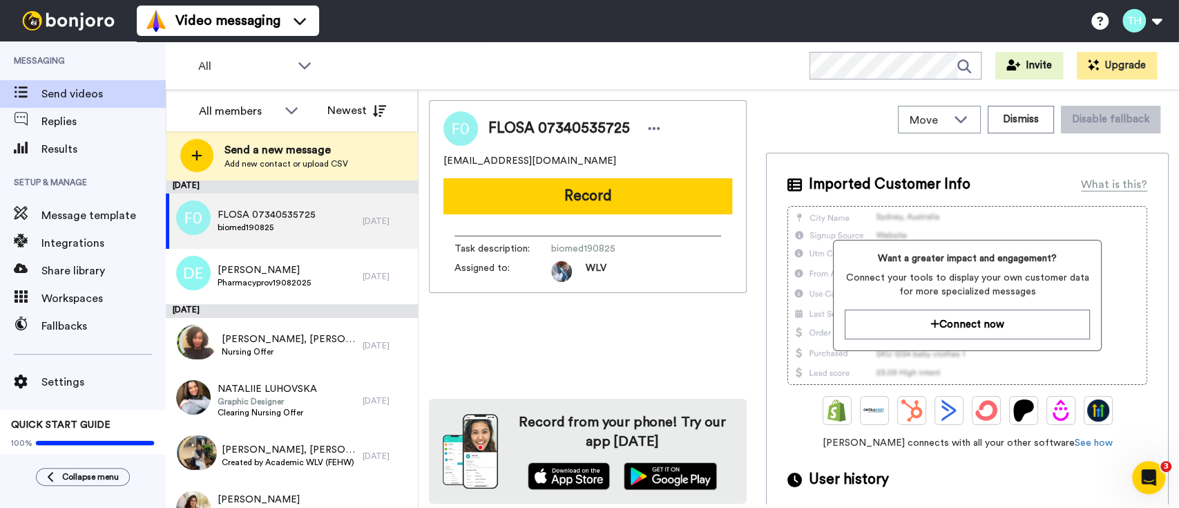
click at [562, 339] on div "FLOSA 07340535725 [EMAIL_ADDRESS][DOMAIN_NAME] Record Task description : biomed…" at bounding box center [588, 301] width 318 height 403
